Goal: Task Accomplishment & Management: Complete application form

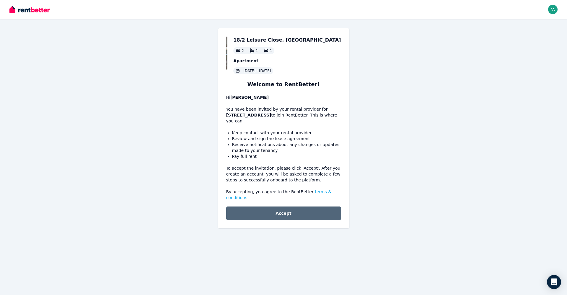
click at [303, 216] on button "Accept" at bounding box center [283, 214] width 115 height 14
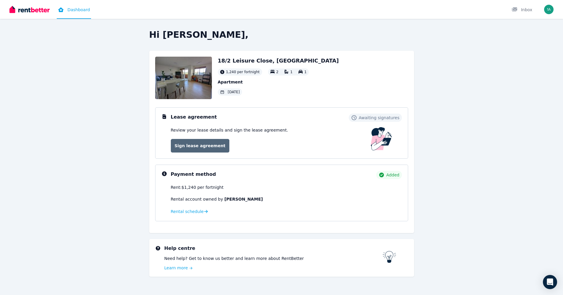
click at [205, 148] on link "Sign lease agreement" at bounding box center [200, 146] width 59 height 14
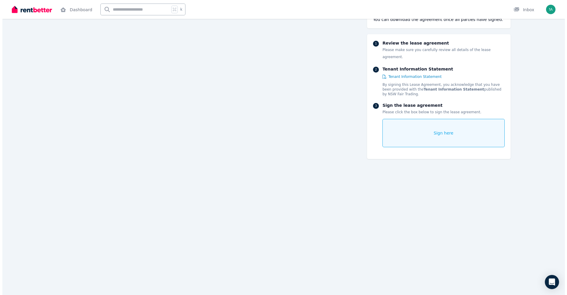
scroll to position [1286, 0]
click at [428, 127] on div "Sign here" at bounding box center [441, 133] width 122 height 28
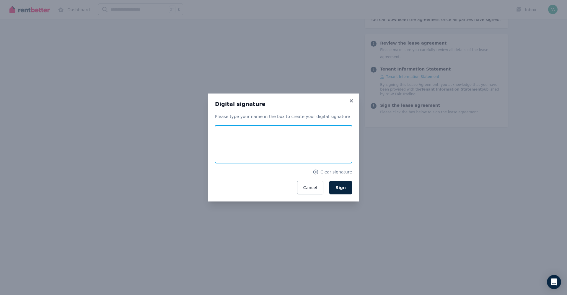
click at [297, 147] on input "text" at bounding box center [283, 145] width 137 height 38
type input "**********"
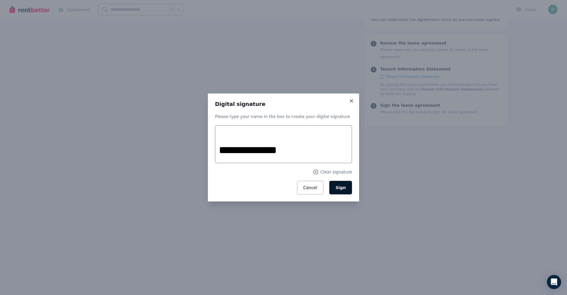
click at [342, 188] on span "Sign" at bounding box center [341, 188] width 10 height 5
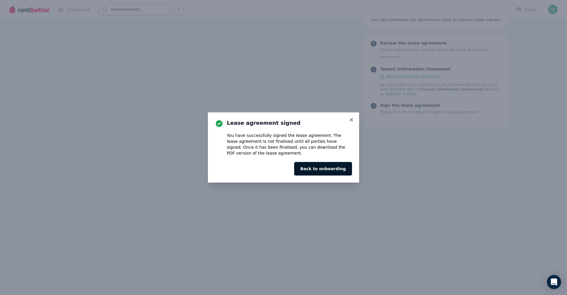
click at [336, 170] on button "Back to onboarding" at bounding box center [323, 169] width 58 height 14
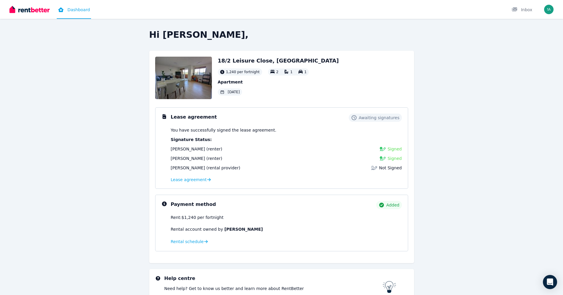
scroll to position [39, 0]
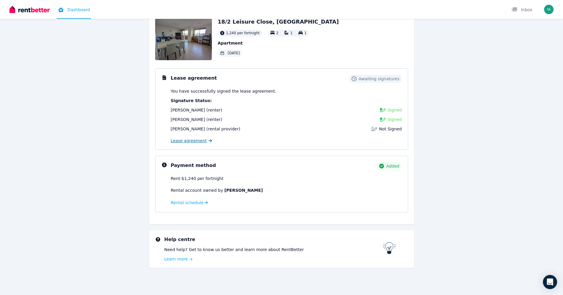
click at [197, 141] on span "Lease agreement" at bounding box center [189, 141] width 36 height 6
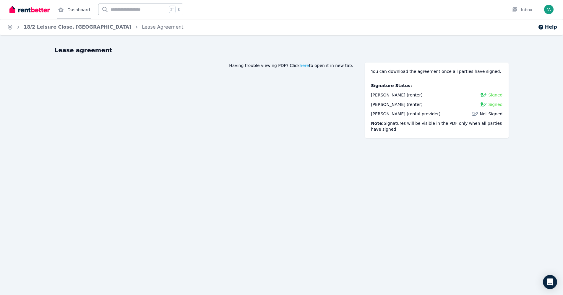
click at [80, 9] on link "Dashboard" at bounding box center [74, 9] width 34 height 19
